Goal: Find specific page/section: Find specific page/section

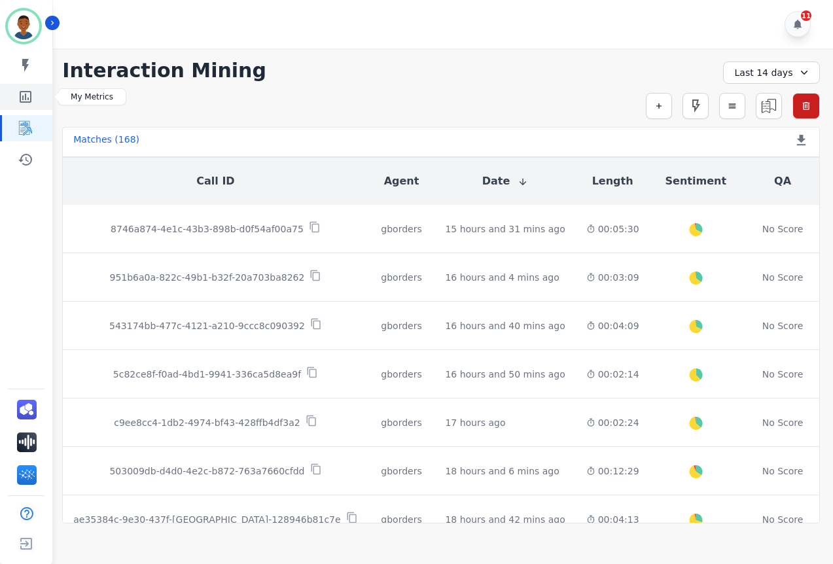
click at [25, 98] on icon "Sidebar" at bounding box center [26, 97] width 12 height 12
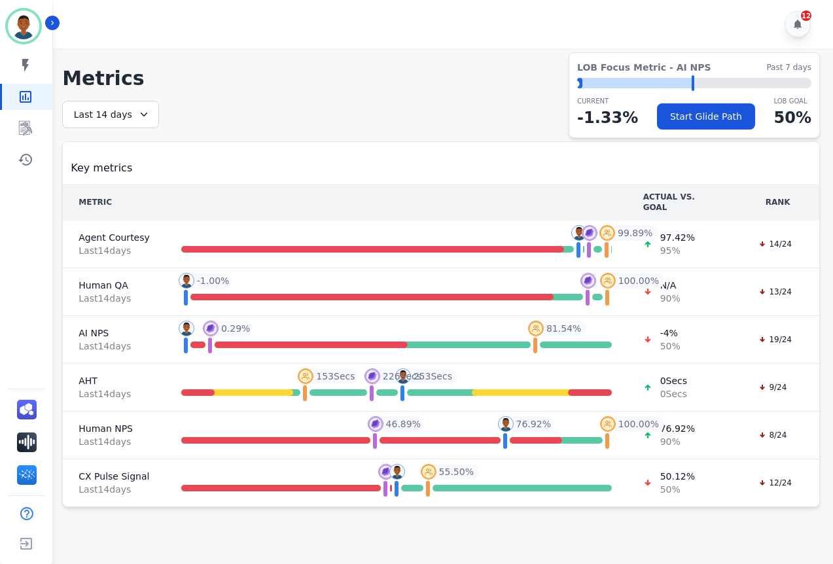
click at [143, 113] on icon at bounding box center [143, 114] width 13 height 13
click at [96, 196] on li "Last 7 days" at bounding box center [118, 194] width 65 height 13
